Goal: Book appointment/travel/reservation

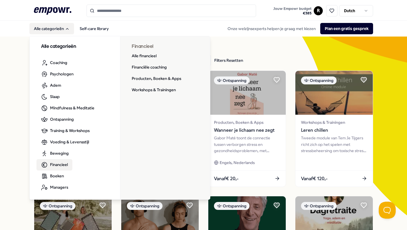
click at [61, 165] on span "Financieel" at bounding box center [59, 164] width 18 height 6
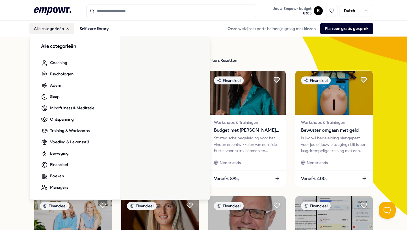
click at [62, 28] on button "Alle categorieën" at bounding box center [51, 28] width 45 height 11
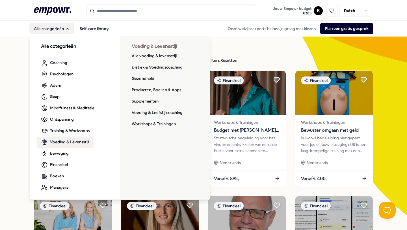
click at [61, 141] on span "Voeding & Levensstijl" at bounding box center [69, 142] width 39 height 6
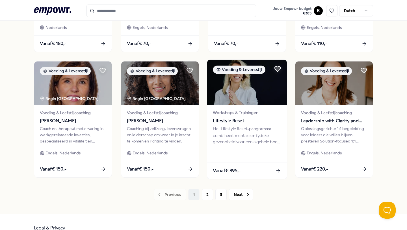
scroll to position [261, 0]
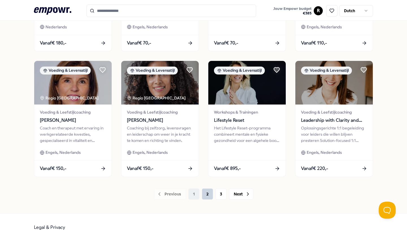
click at [207, 192] on button "2" at bounding box center [207, 193] width 11 height 11
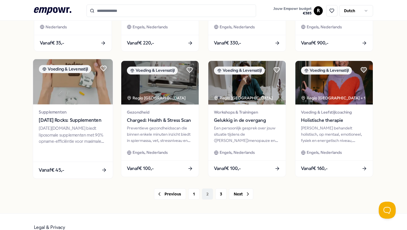
click at [73, 123] on span "Today Rocks: Supplementen" at bounding box center [73, 119] width 68 height 7
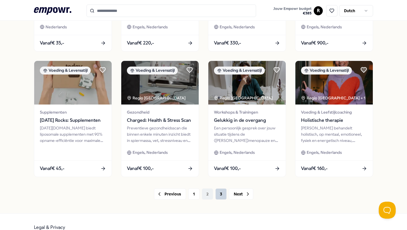
click at [222, 190] on button "3" at bounding box center [221, 193] width 11 height 11
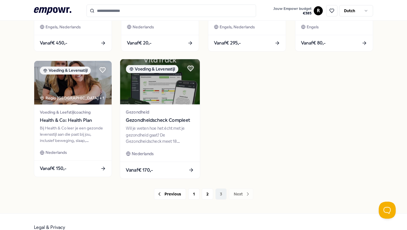
click at [158, 118] on span "Gezondheidscheck Compleet" at bounding box center [160, 119] width 68 height 7
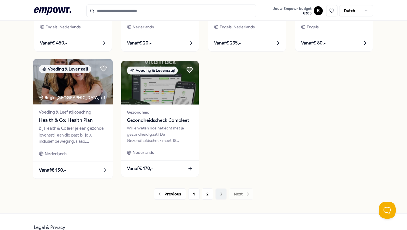
click at [76, 122] on span "Health & Co: Health Plan" at bounding box center [73, 119] width 68 height 7
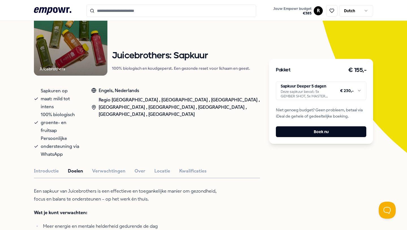
scroll to position [61, 0]
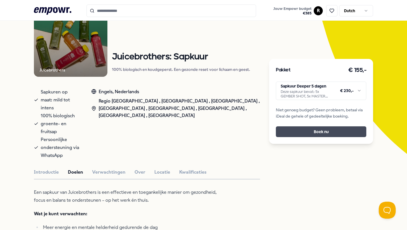
click at [325, 130] on button "Boek nu" at bounding box center [321, 131] width 91 height 11
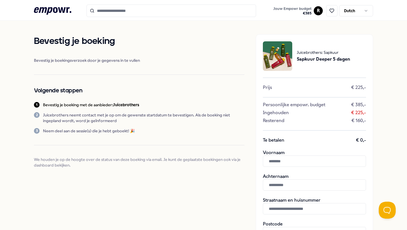
click at [288, 160] on input "text" at bounding box center [314, 160] width 103 height 11
type input "******"
type input "**********"
type input "******"
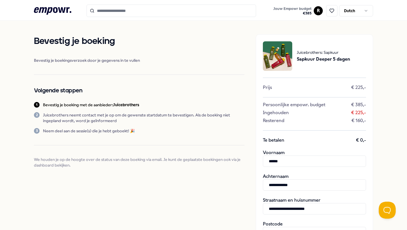
type input "*********"
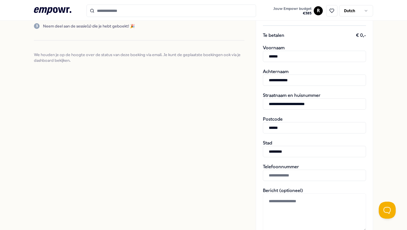
scroll to position [136, 0]
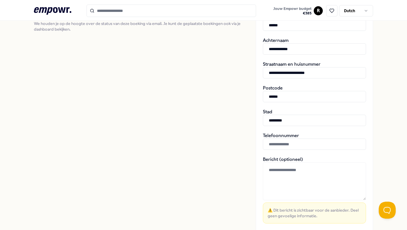
click at [274, 144] on input "text" at bounding box center [314, 143] width 103 height 11
type input "**********"
click at [213, 186] on div "Bevestig je boeking Bevestig je boekingsverzoek door je gegevens in te vullen V…" at bounding box center [139, 85] width 211 height 374
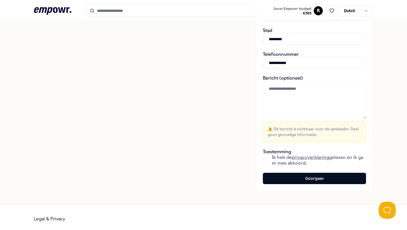
scroll to position [218, 0]
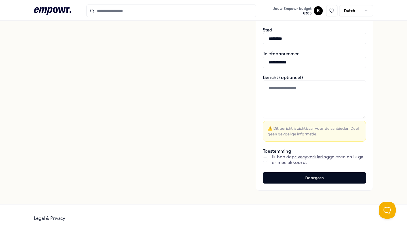
click at [266, 160] on button "button" at bounding box center [265, 159] width 5 height 5
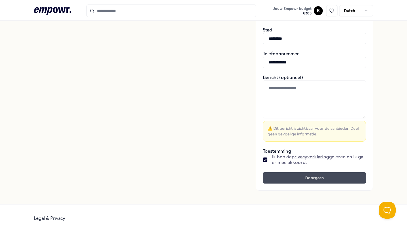
click at [315, 176] on button "Doorgaan" at bounding box center [314, 177] width 103 height 11
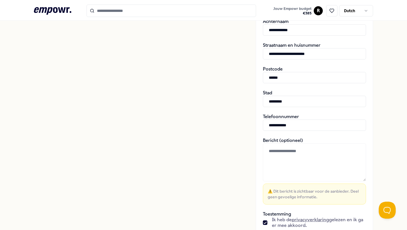
scroll to position [116, 0]
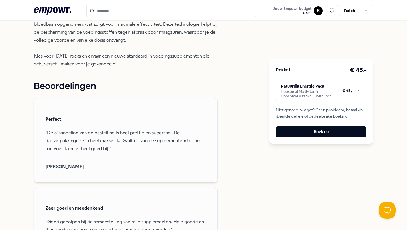
scroll to position [219, 0]
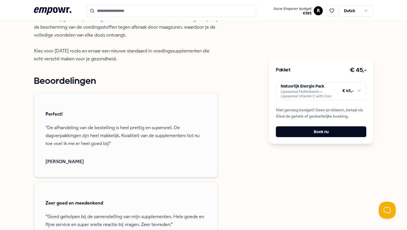
click at [325, 92] on html ".empowr-logo_svg__cls-1{fill:#03032f} Jouw Empowr budget € 385 R Dutch Alle cat…" at bounding box center [203, 115] width 407 height 230
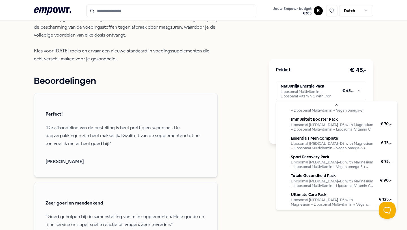
scroll to position [51, 0]
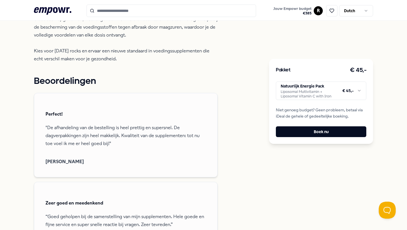
click at [253, 163] on html ".empowr-logo_svg__cls-1{fill:#03032f} Jouw Empowr budget € 385 R Dutch Alle cat…" at bounding box center [203, 115] width 407 height 230
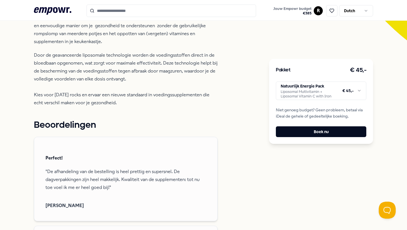
scroll to position [169, 0]
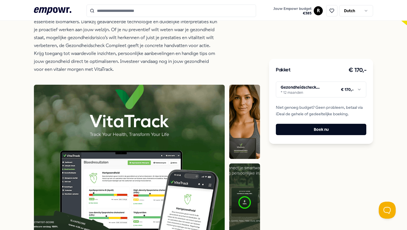
scroll to position [187, 0]
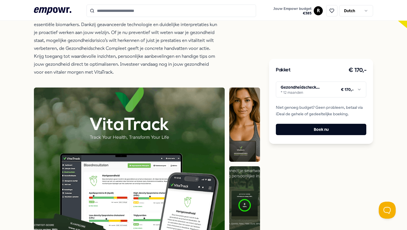
click at [229, 192] on img at bounding box center [244, 203] width 31 height 74
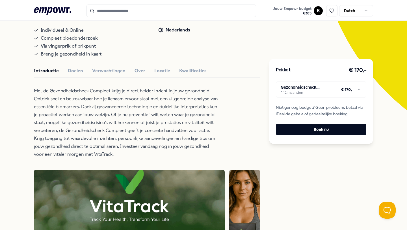
scroll to position [102, 0]
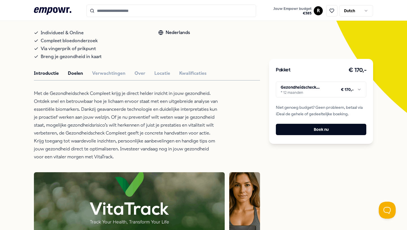
click at [72, 73] on button "Doelen" at bounding box center [75, 73] width 15 height 7
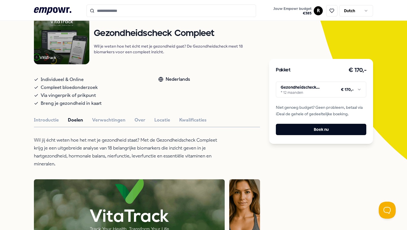
scroll to position [56, 0]
click at [105, 119] on button "Verwachtingen" at bounding box center [108, 119] width 33 height 7
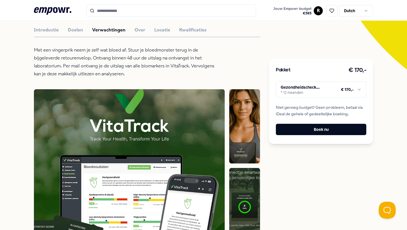
scroll to position [146, 0]
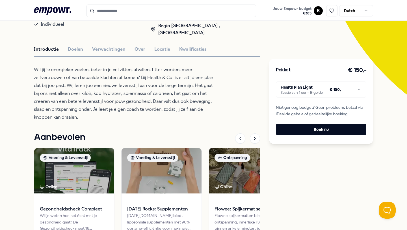
scroll to position [120, 0]
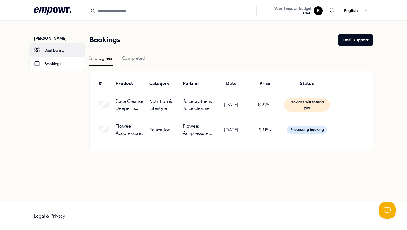
click at [57, 47] on link "Dashboard" at bounding box center [56, 50] width 55 height 14
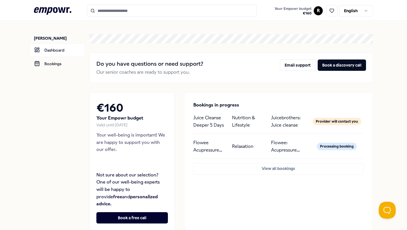
click at [64, 11] on icon at bounding box center [52, 10] width 37 height 7
